Goal: Transaction & Acquisition: Subscribe to service/newsletter

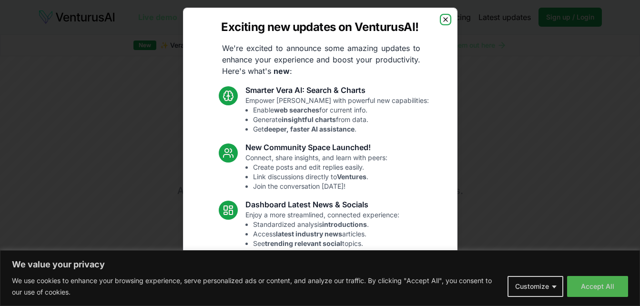
click at [442, 19] on icon "button" at bounding box center [446, 20] width 8 height 8
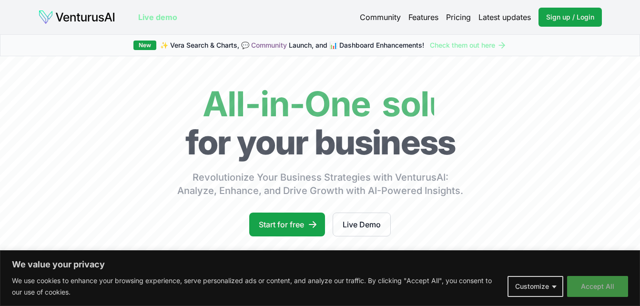
click at [582, 284] on button "Accept All" at bounding box center [597, 286] width 61 height 21
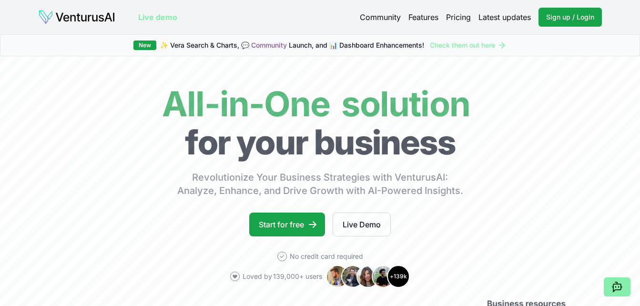
click at [457, 13] on link "Pricing" at bounding box center [458, 16] width 25 height 11
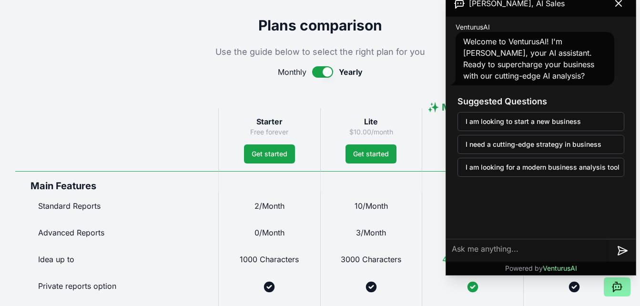
scroll to position [524, 0]
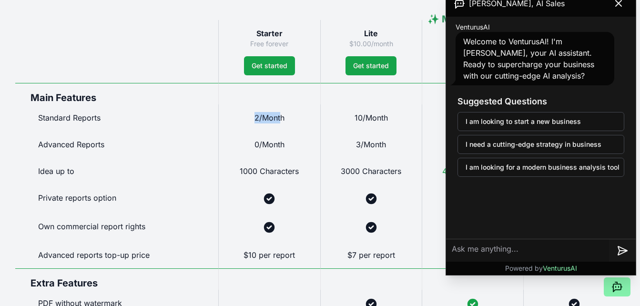
drag, startPoint x: 251, startPoint y: 116, endPoint x: 282, endPoint y: 120, distance: 31.2
click at [282, 120] on div "2/Month" at bounding box center [269, 117] width 102 height 27
drag, startPoint x: 282, startPoint y: 120, endPoint x: 275, endPoint y: 120, distance: 6.2
click at [274, 124] on div "2/Month" at bounding box center [269, 117] width 102 height 27
click at [276, 117] on span "2/Month" at bounding box center [270, 118] width 30 height 10
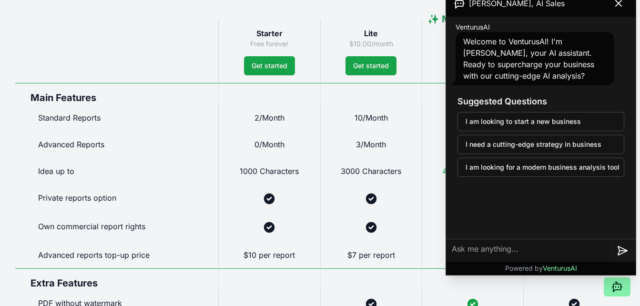
click at [276, 117] on span "2/Month" at bounding box center [270, 118] width 30 height 10
drag, startPoint x: 276, startPoint y: 117, endPoint x: 289, endPoint y: 170, distance: 54.0
click at [267, 141] on span "0/Month" at bounding box center [270, 145] width 30 height 10
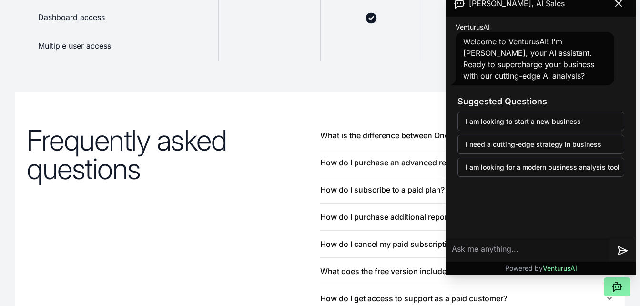
scroll to position [1181, 0]
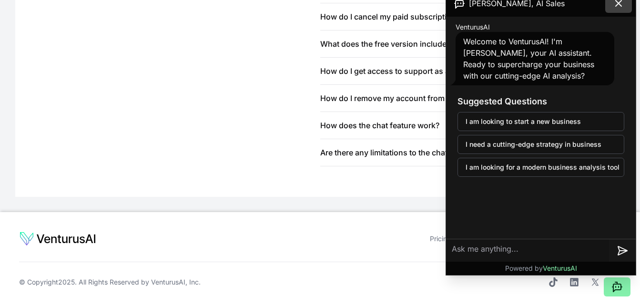
click at [617, 4] on icon at bounding box center [618, 3] width 11 height 11
